Goal: Task Accomplishment & Management: Complete application form

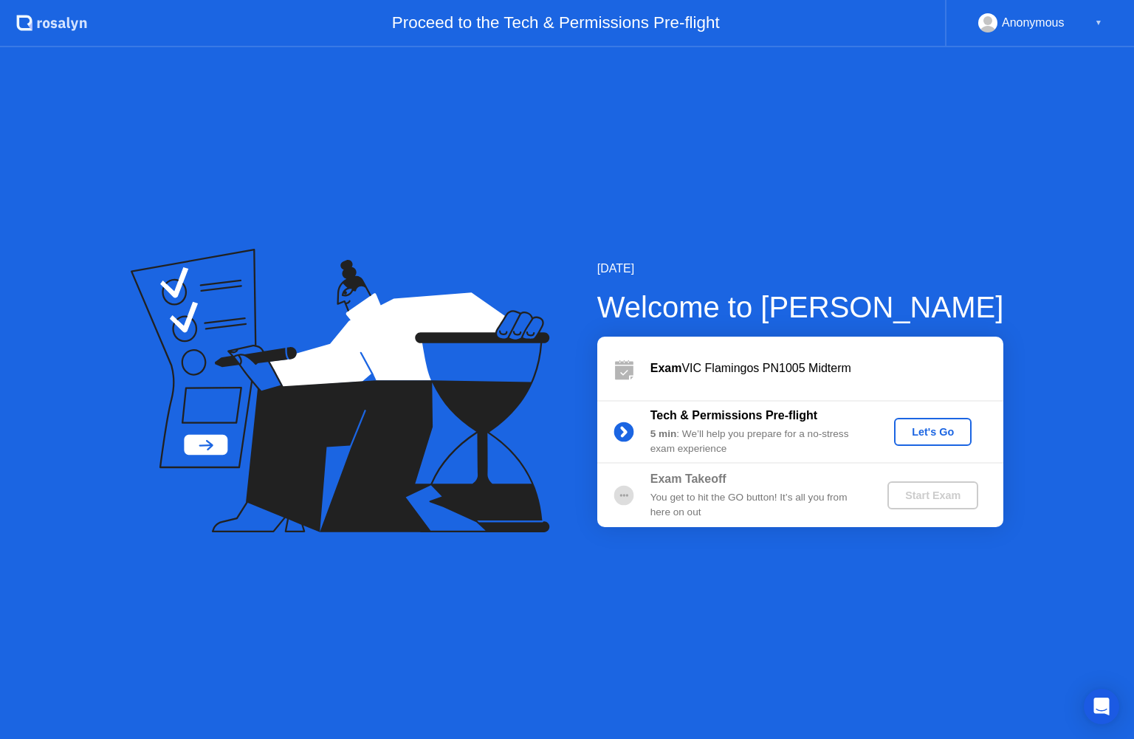
click at [936, 432] on div "Let's Go" at bounding box center [933, 432] width 66 height 12
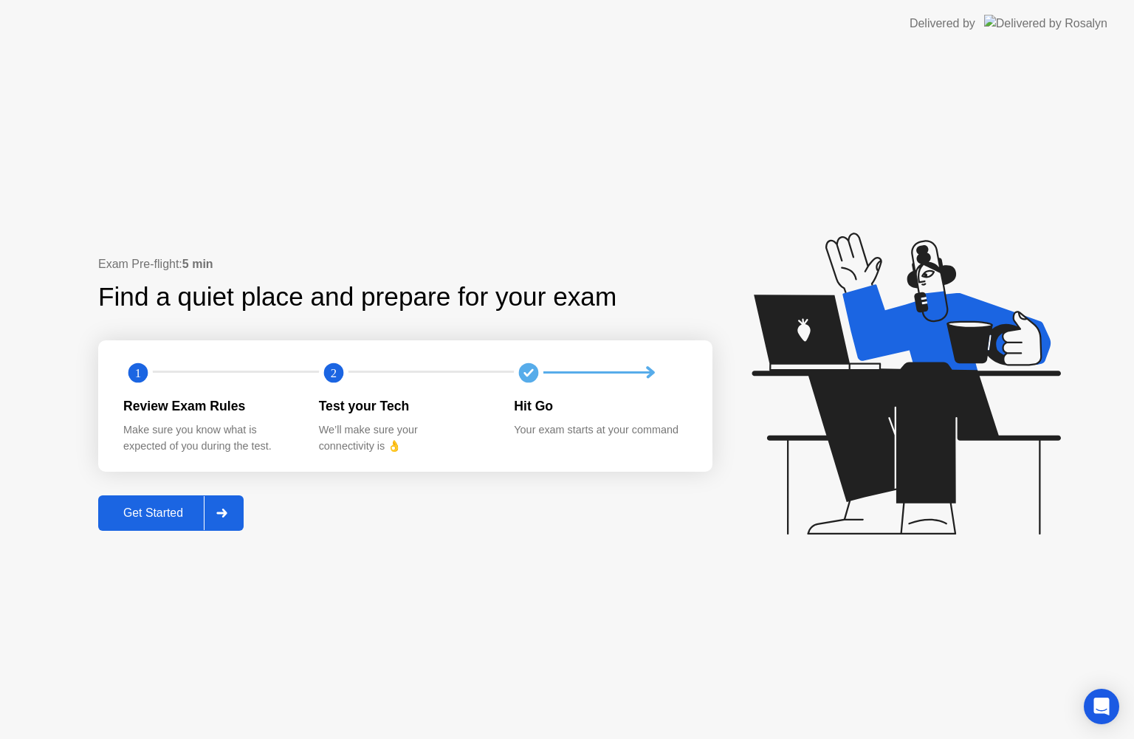
click at [236, 505] on div at bounding box center [221, 513] width 35 height 34
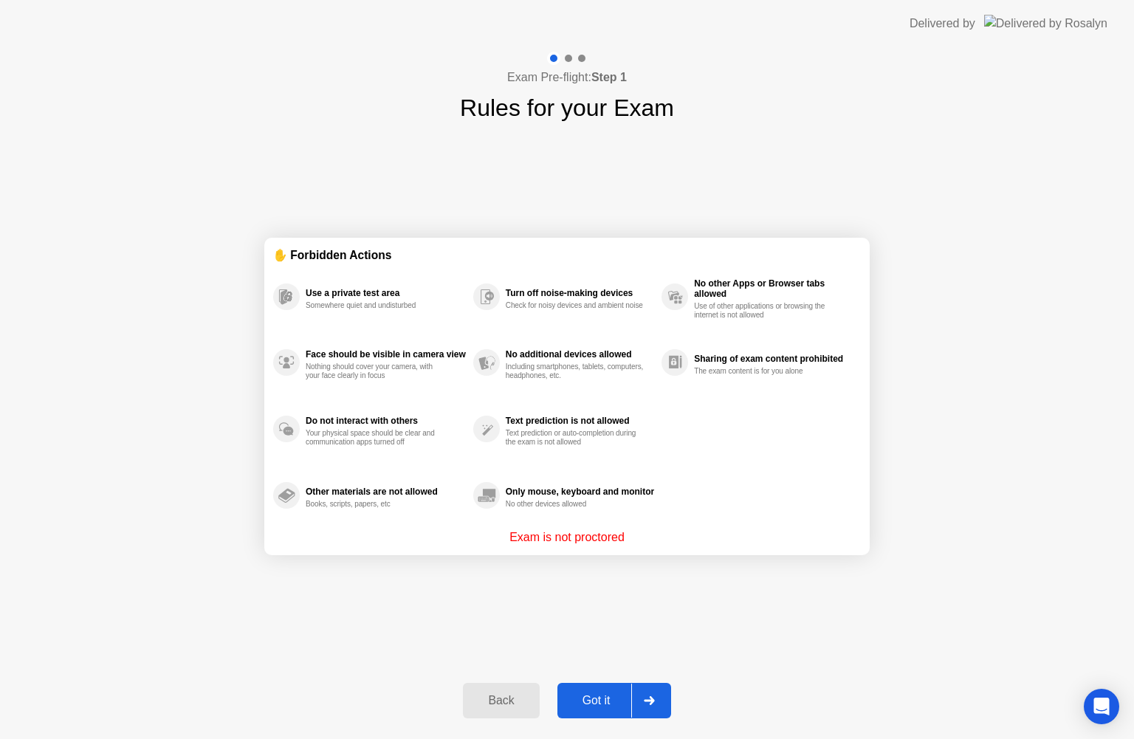
click at [642, 692] on div at bounding box center [648, 701] width 35 height 34
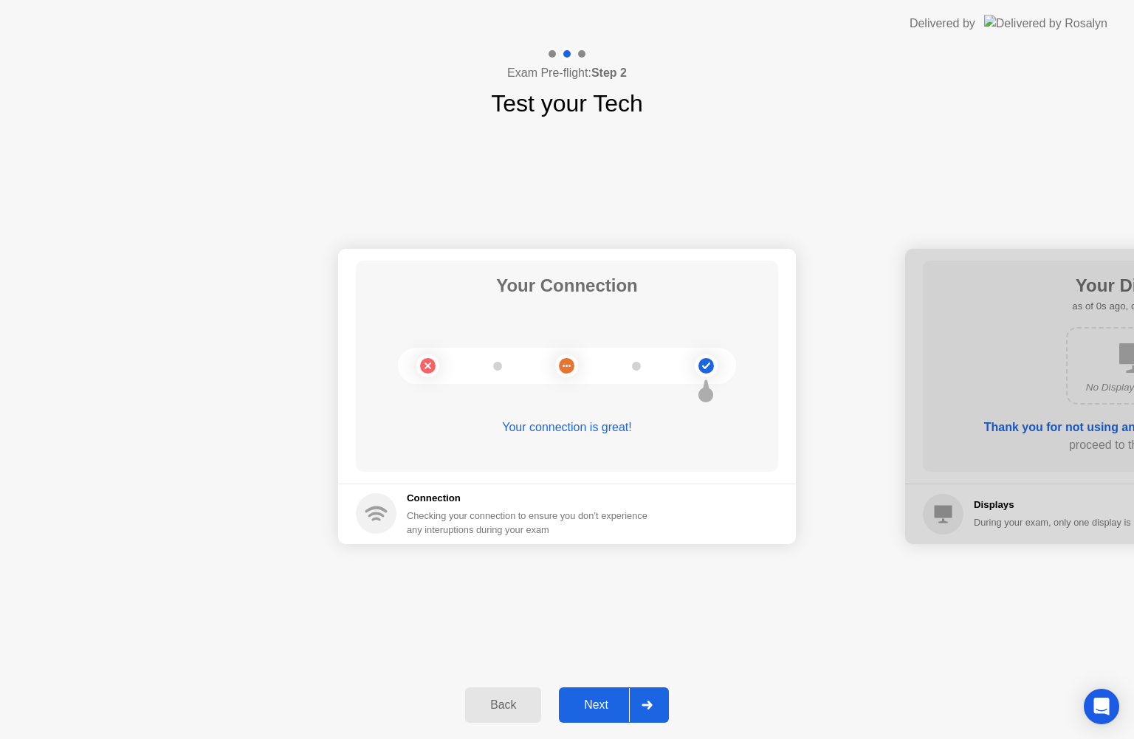
click at [653, 710] on div at bounding box center [646, 705] width 35 height 34
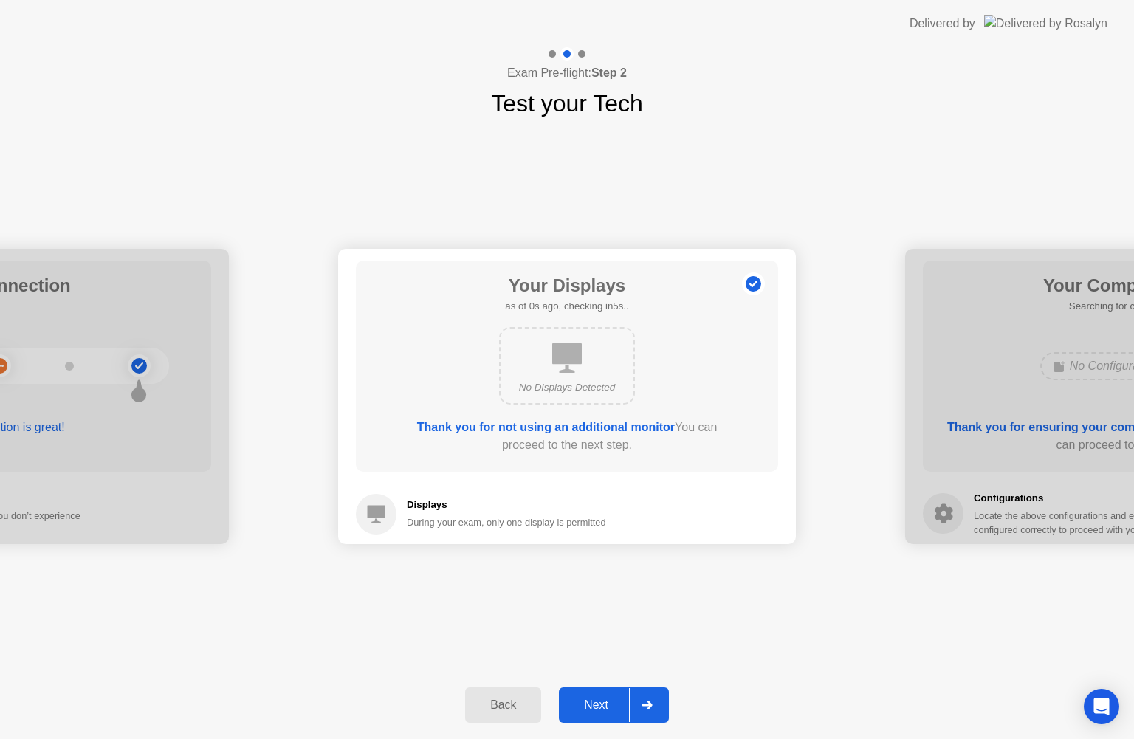
click at [653, 708] on icon at bounding box center [647, 705] width 11 height 9
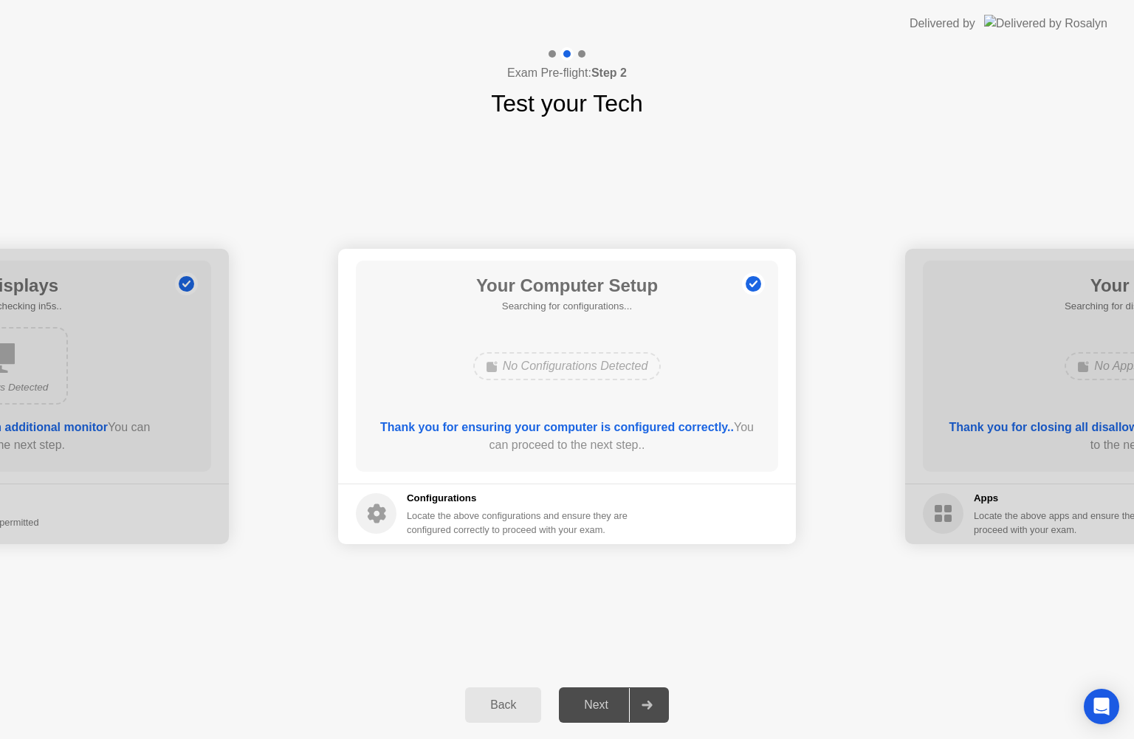
click at [653, 708] on icon at bounding box center [647, 705] width 11 height 9
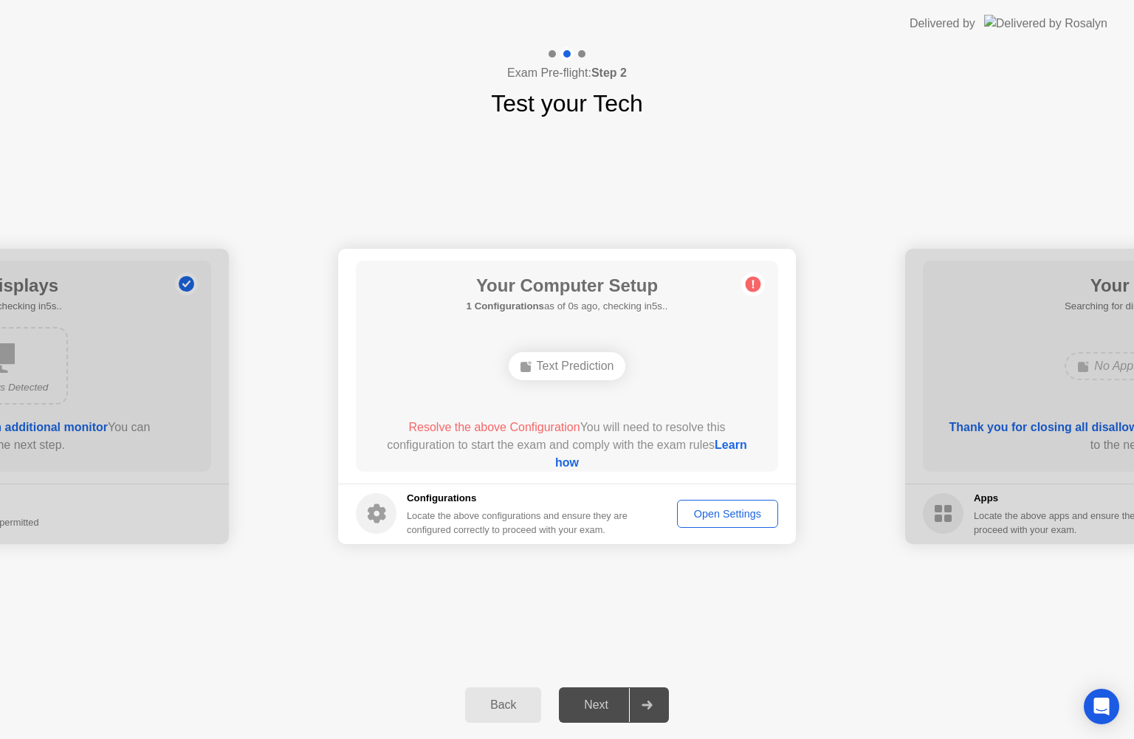
click at [653, 708] on icon at bounding box center [647, 705] width 11 height 9
drag, startPoint x: 651, startPoint y: 705, endPoint x: 632, endPoint y: 705, distance: 18.5
click at [645, 705] on icon at bounding box center [647, 705] width 10 height 9
click at [716, 515] on div "Open Settings" at bounding box center [727, 514] width 91 height 12
click at [716, 504] on button "Open Settings" at bounding box center [727, 514] width 101 height 28
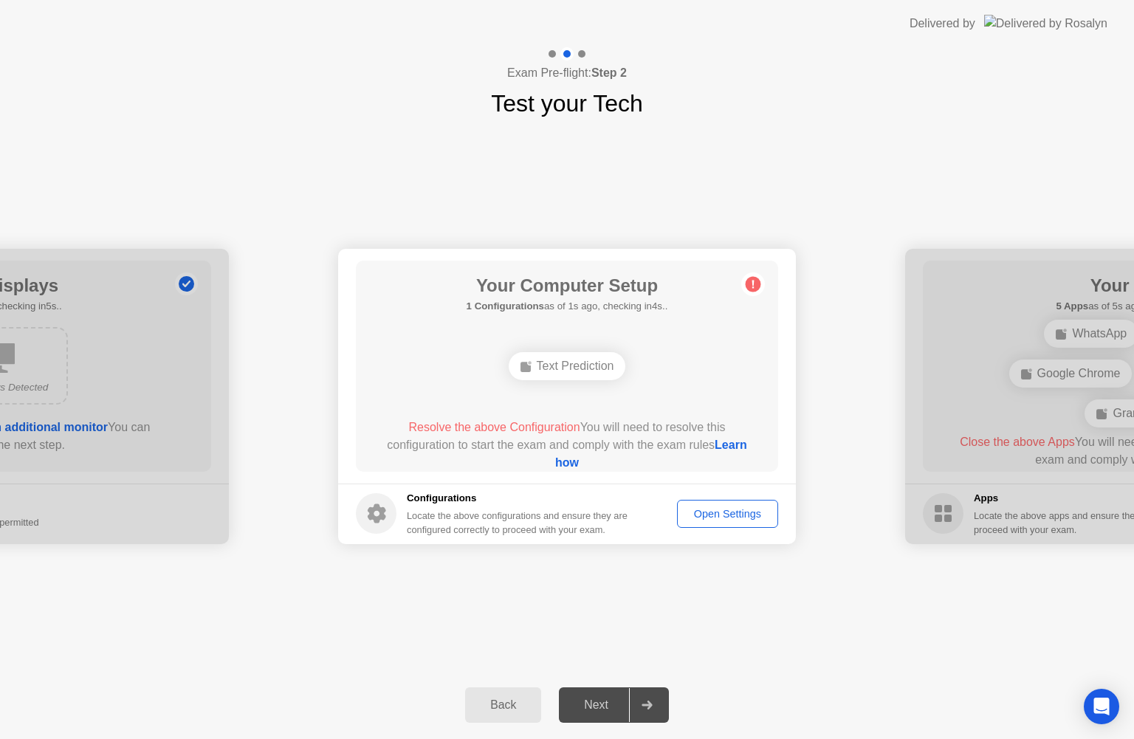
click at [699, 520] on div "Open Settings" at bounding box center [727, 514] width 91 height 12
click at [657, 411] on div "Your Computer Setup 2 Configurations as of 4s ago, checking in1s.. Text Predict…" at bounding box center [567, 366] width 422 height 211
drag, startPoint x: 657, startPoint y: 375, endPoint x: 651, endPoint y: 364, distance: 12.2
click at [654, 372] on div "Text Prediction Multilingual Input" at bounding box center [567, 366] width 338 height 40
drag, startPoint x: 651, startPoint y: 364, endPoint x: 458, endPoint y: 360, distance: 193.5
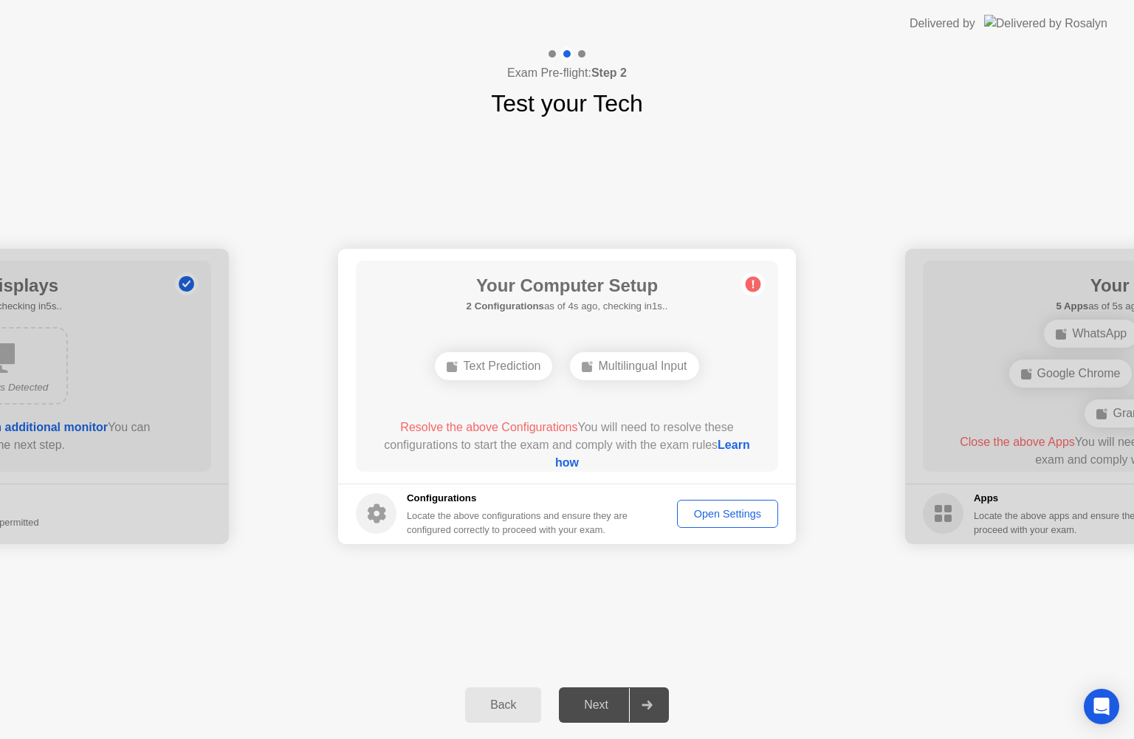
click at [651, 364] on div "Multilingual Input" at bounding box center [634, 366] width 129 height 28
drag, startPoint x: 458, startPoint y: 360, endPoint x: 374, endPoint y: 383, distance: 86.3
click at [375, 380] on div "Your Computer Setup 2 Configurations as of 4s ago, checking in1s.. Text Predict…" at bounding box center [567, 366] width 422 height 211
click at [726, 514] on div "Open Settings" at bounding box center [727, 514] width 91 height 12
click at [771, 504] on button "Open Settings" at bounding box center [727, 514] width 101 height 28
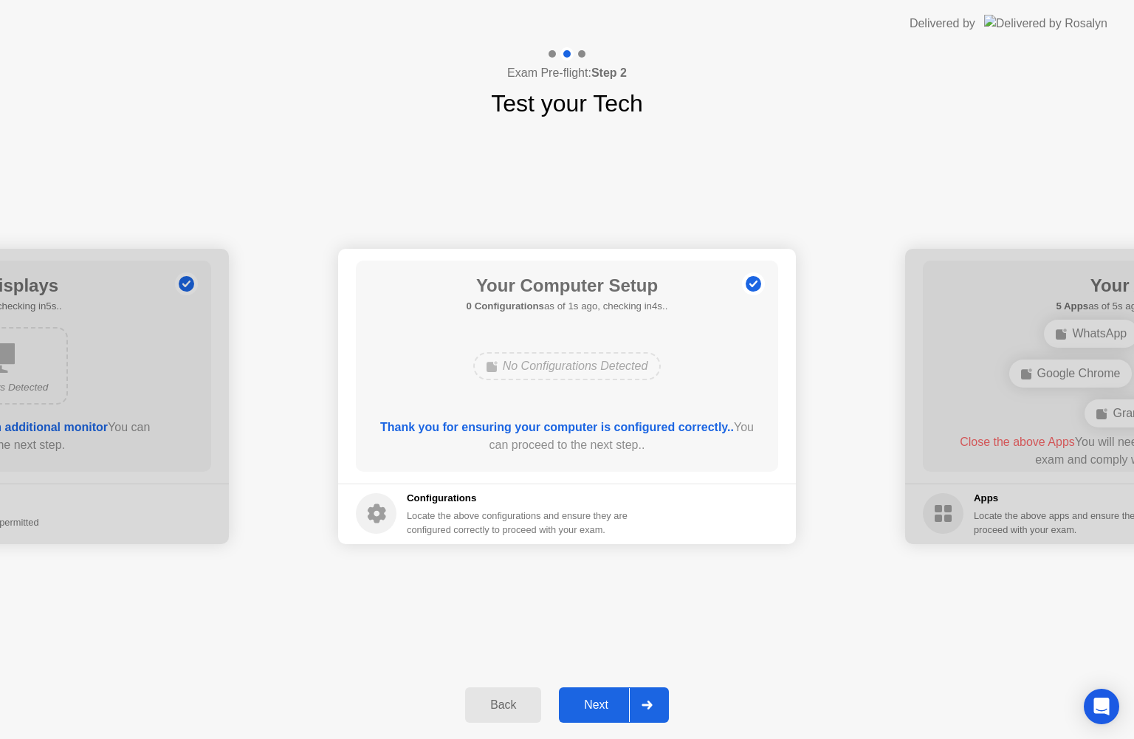
click at [648, 705] on icon at bounding box center [647, 705] width 10 height 9
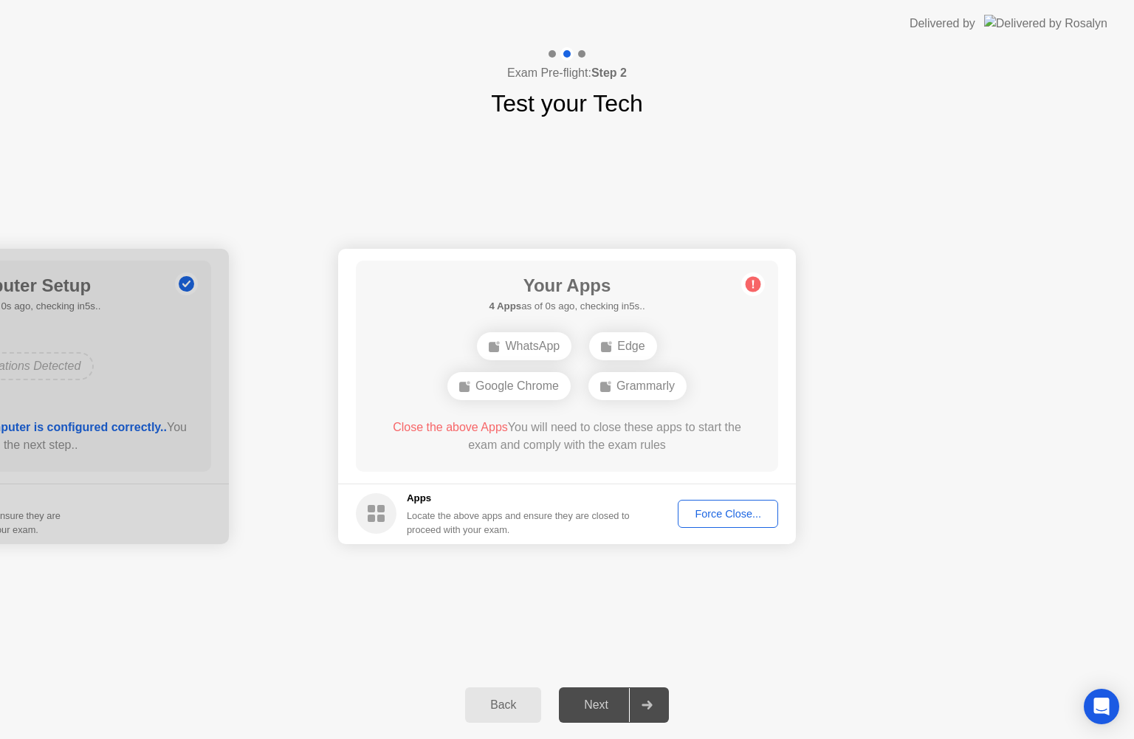
click at [687, 508] on div "Force Close..." at bounding box center [728, 514] width 90 height 12
click at [705, 516] on div "Force Close..." at bounding box center [728, 514] width 90 height 12
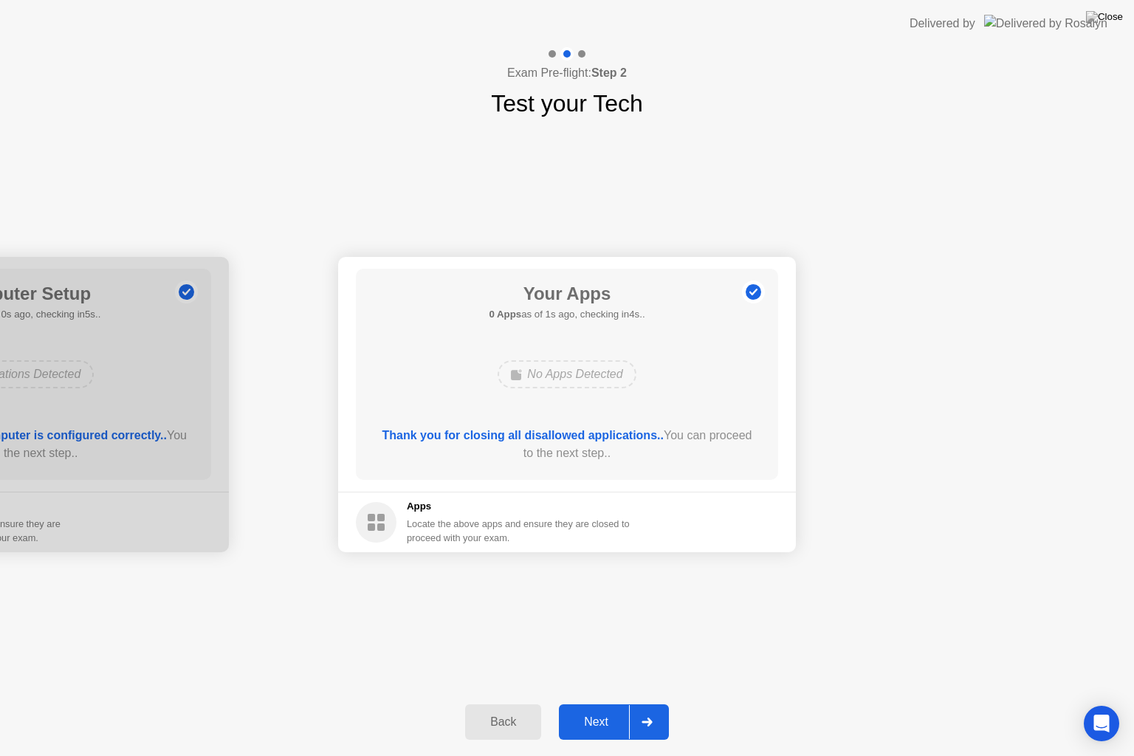
click at [620, 707] on button "Next" at bounding box center [614, 722] width 110 height 35
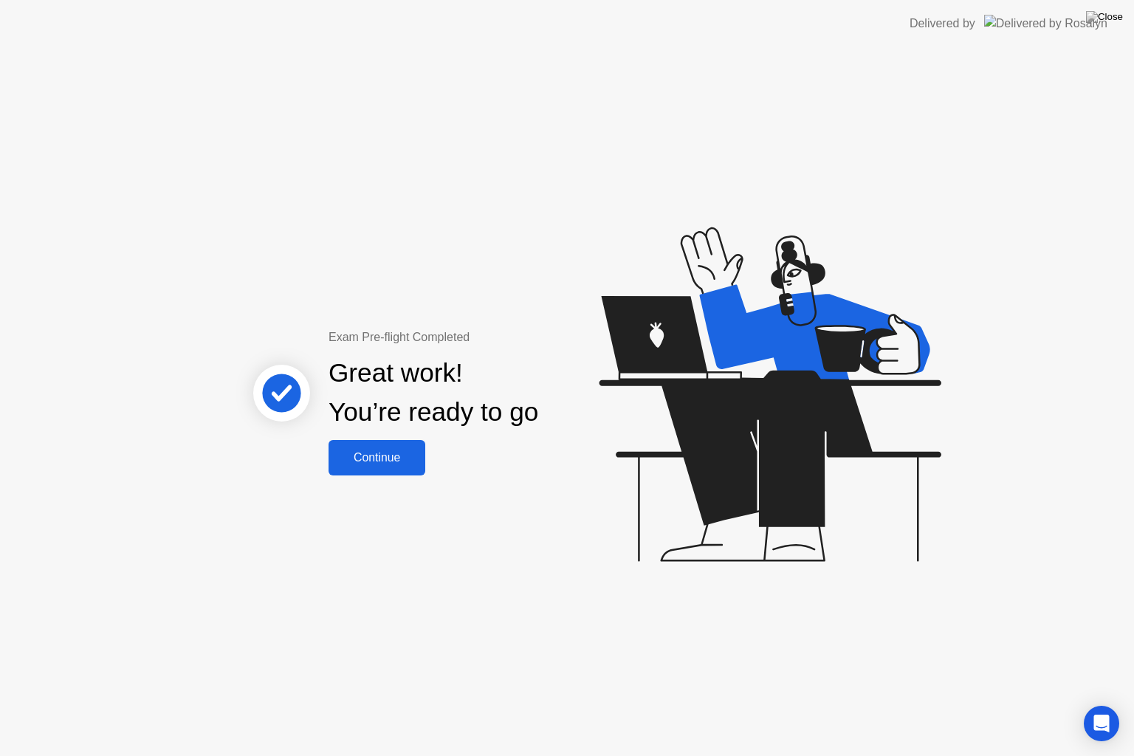
click at [368, 461] on div "Continue" at bounding box center [377, 457] width 88 height 13
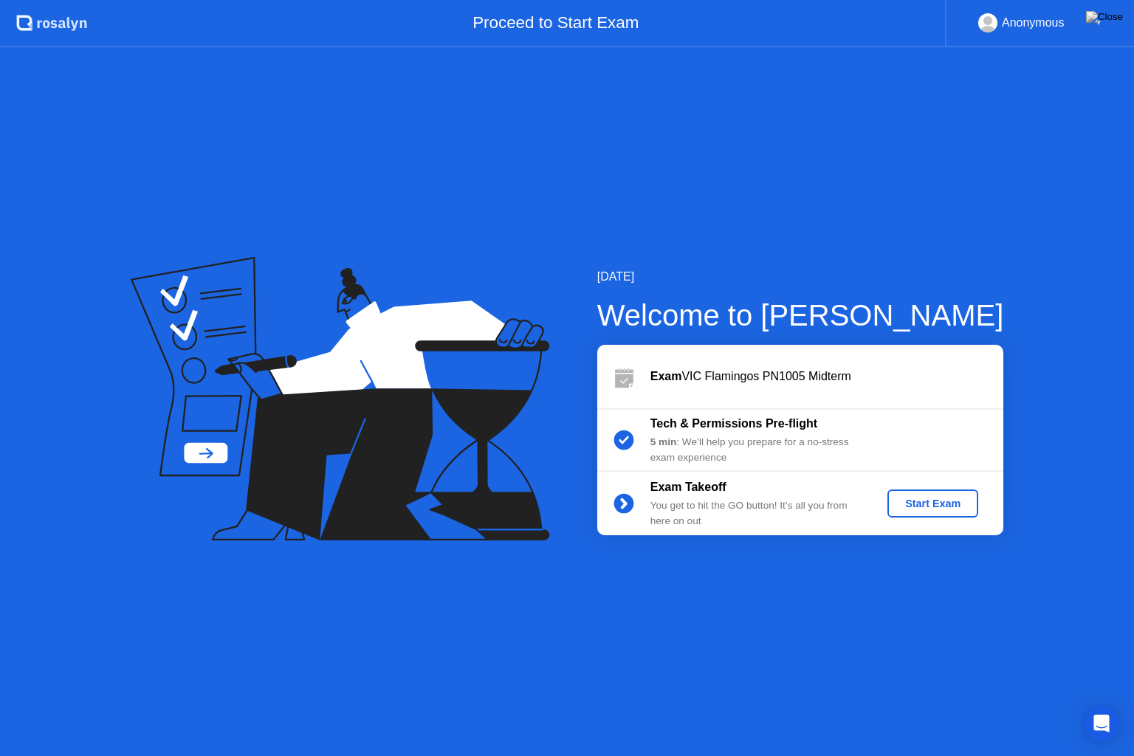
click at [911, 492] on button "Start Exam" at bounding box center [933, 504] width 91 height 28
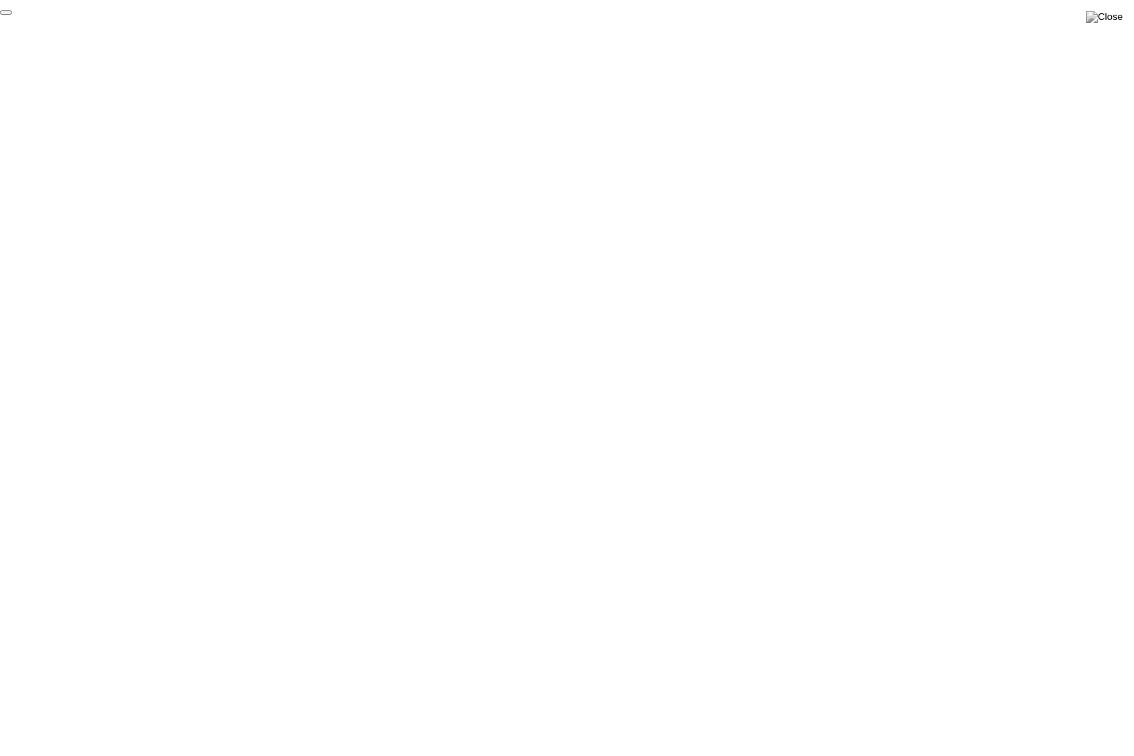
click div "End Proctoring Session"
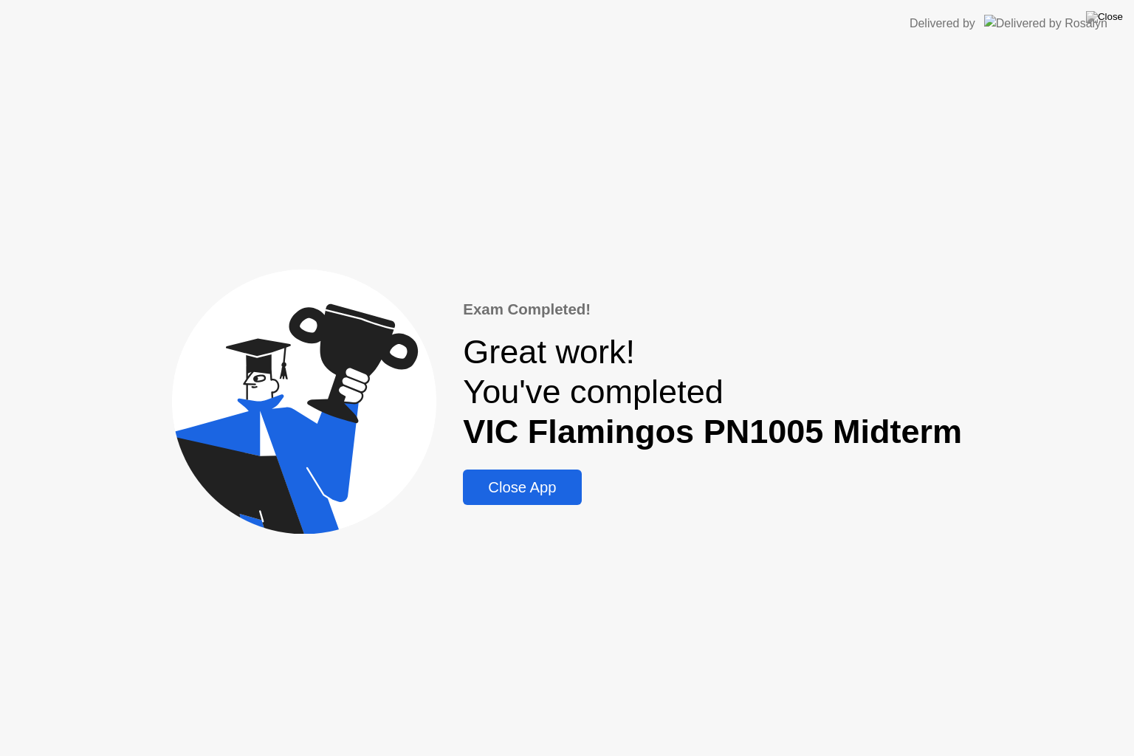
click at [533, 496] on div "Close App" at bounding box center [521, 487] width 109 height 17
